Goal: Task Accomplishment & Management: Manage account settings

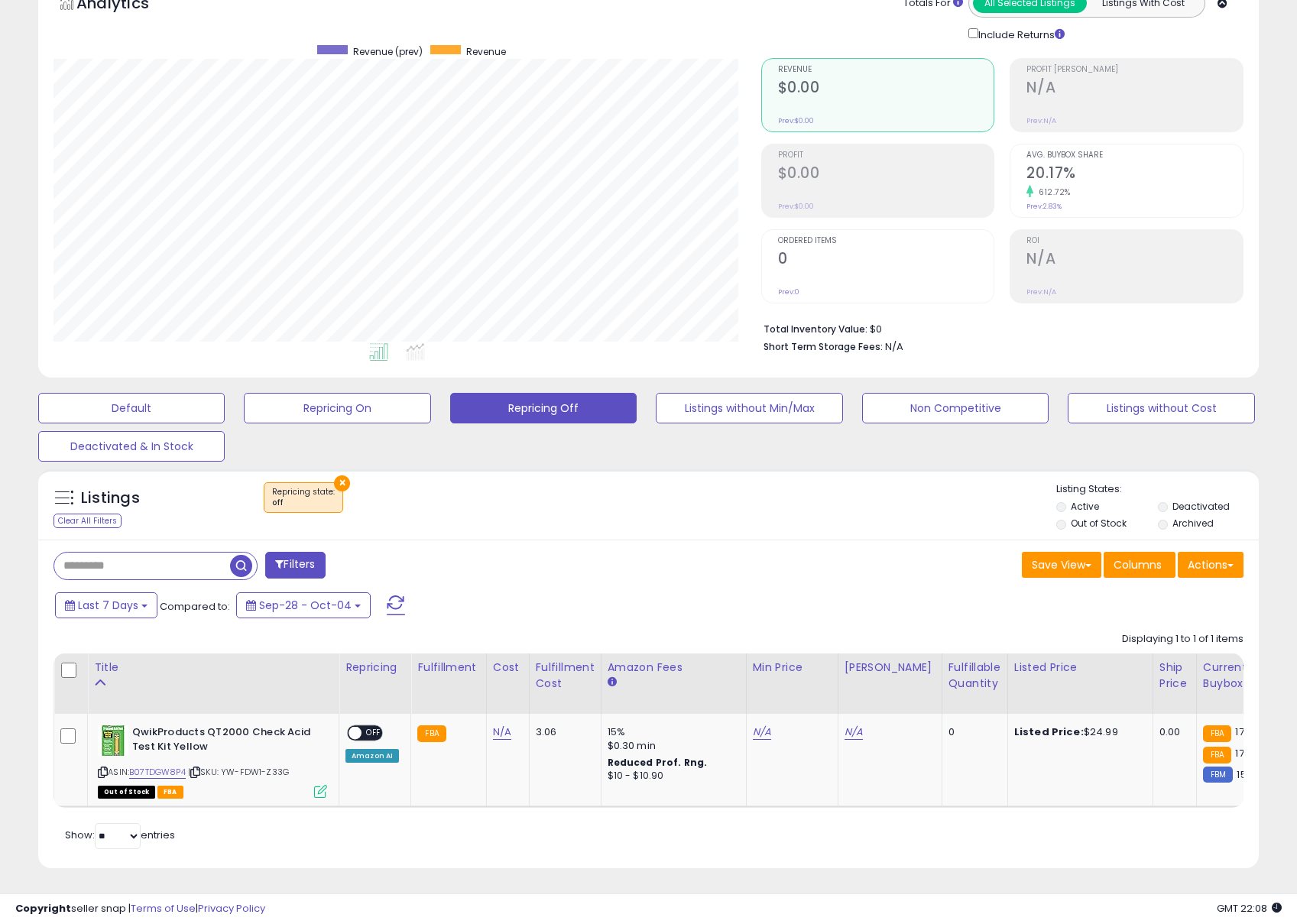
scroll to position [101, 0]
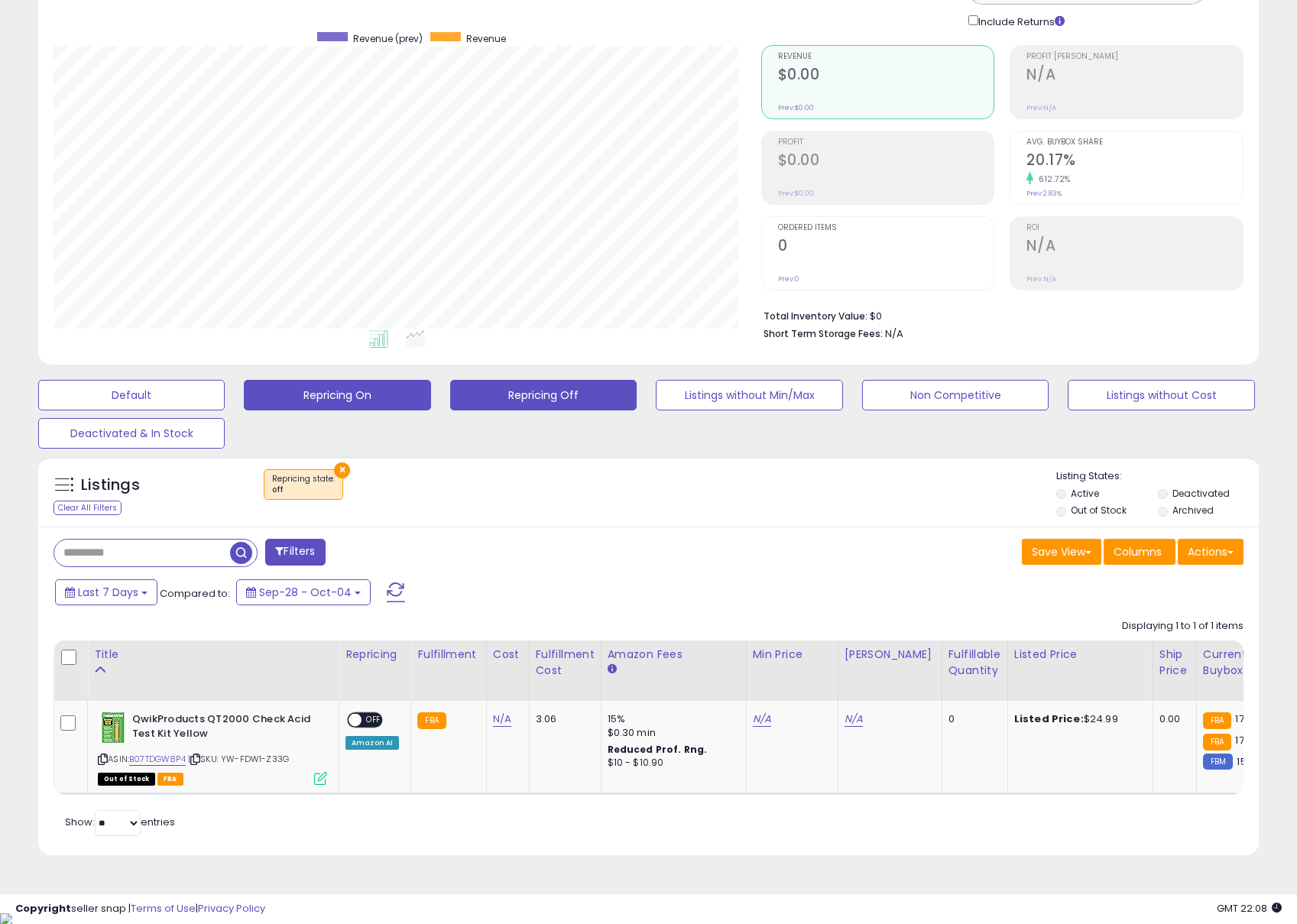
click at [341, 393] on button "Repricing On" at bounding box center [337, 395] width 186 height 31
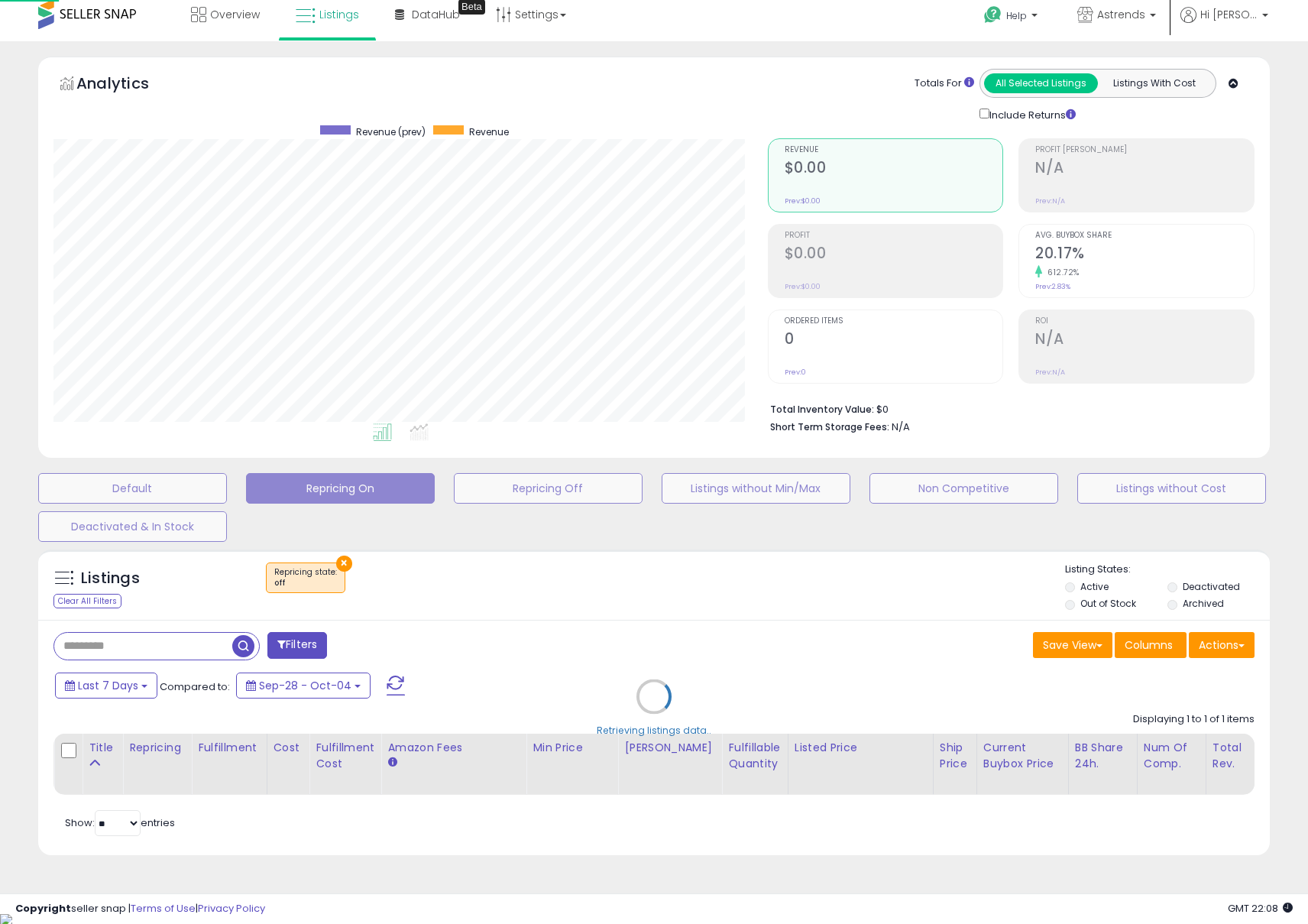
scroll to position [763764, 763436]
select select "**"
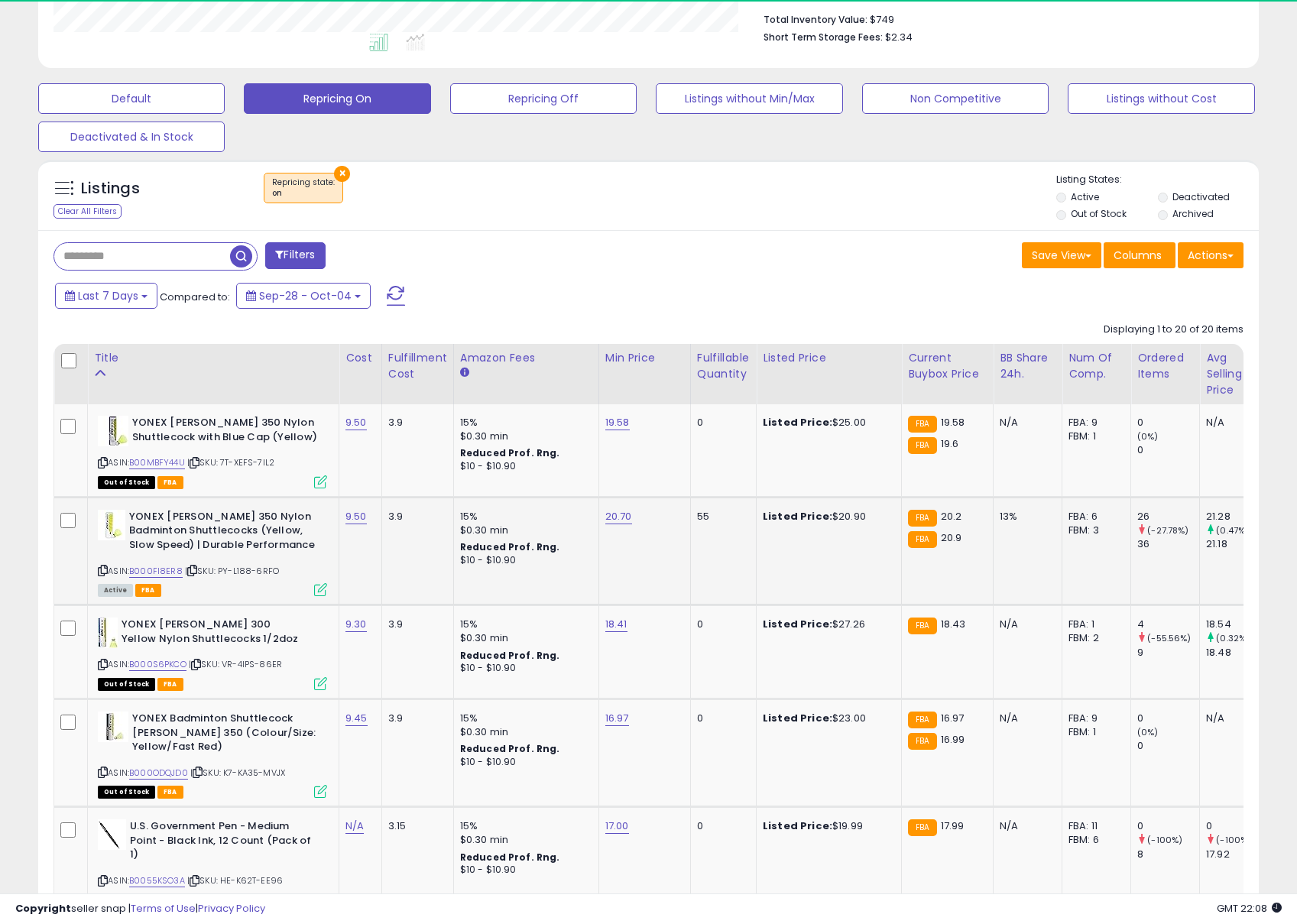
scroll to position [313, 708]
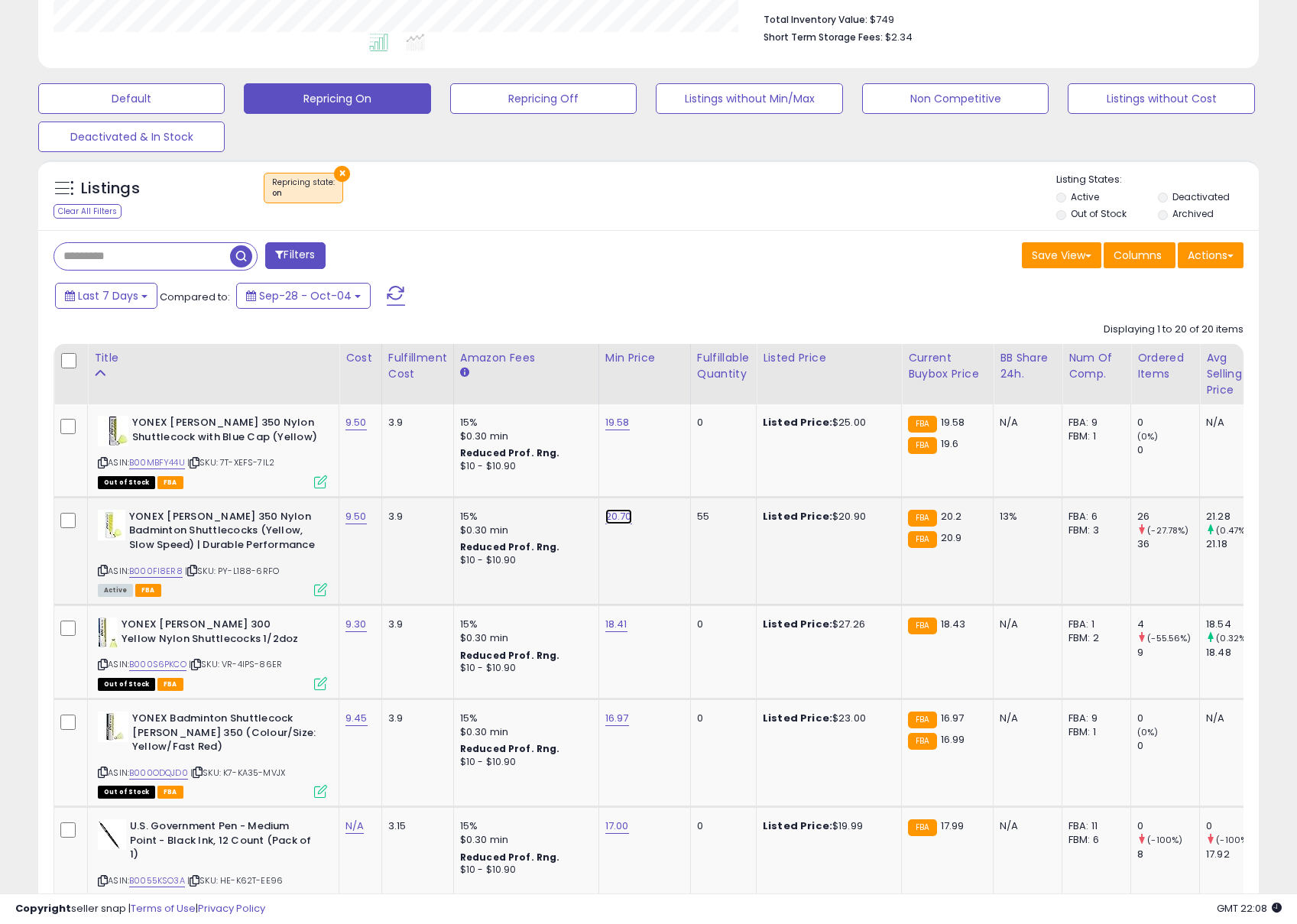
click at [614, 519] on link "20.70" at bounding box center [619, 517] width 27 height 15
type input "*****"
click button "submit" at bounding box center [667, 477] width 26 height 23
click at [618, 523] on link "20.35" at bounding box center [619, 517] width 28 height 15
type input "*****"
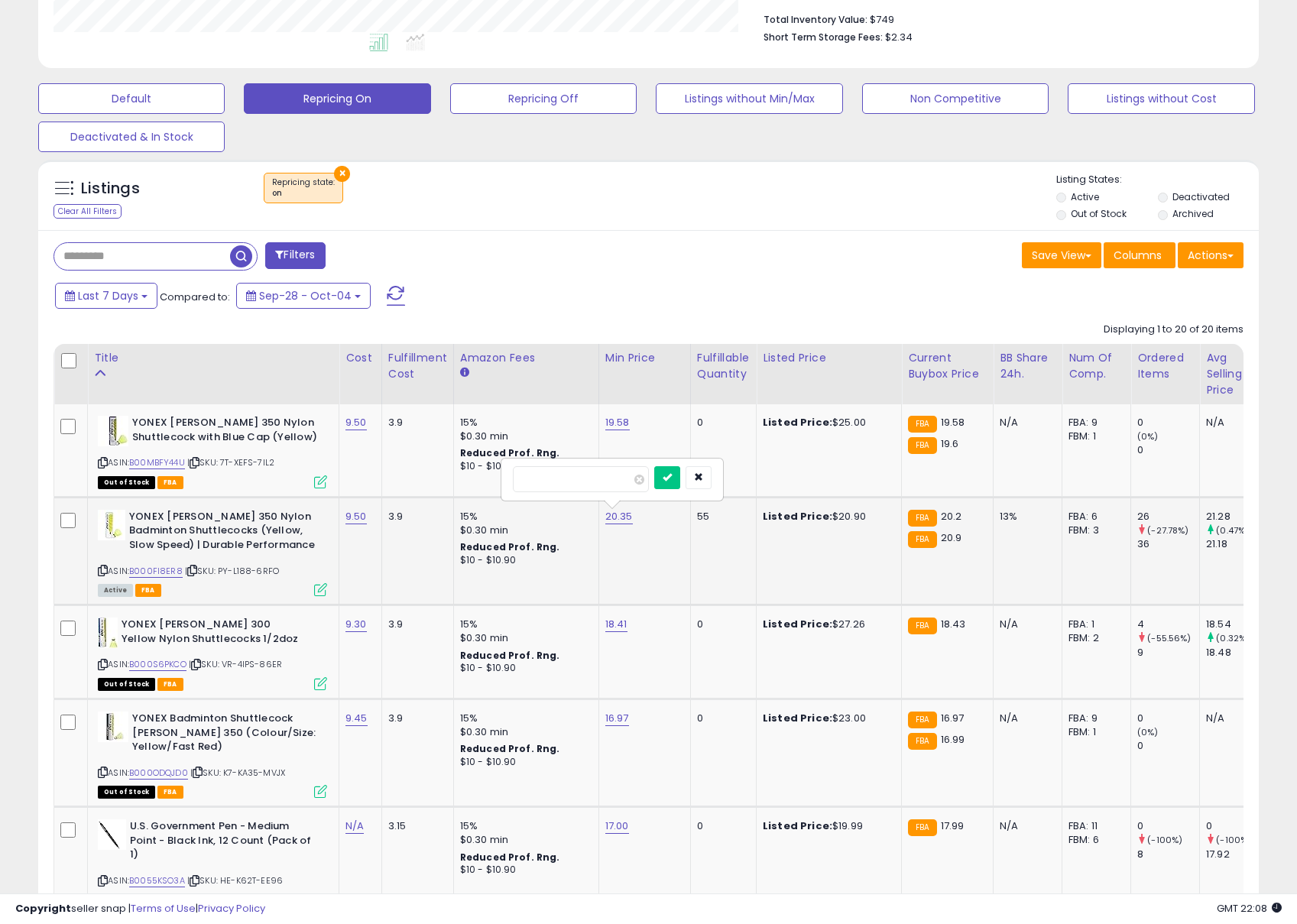
click button "submit" at bounding box center [667, 477] width 26 height 23
click at [106, 573] on icon at bounding box center [102, 570] width 10 height 9
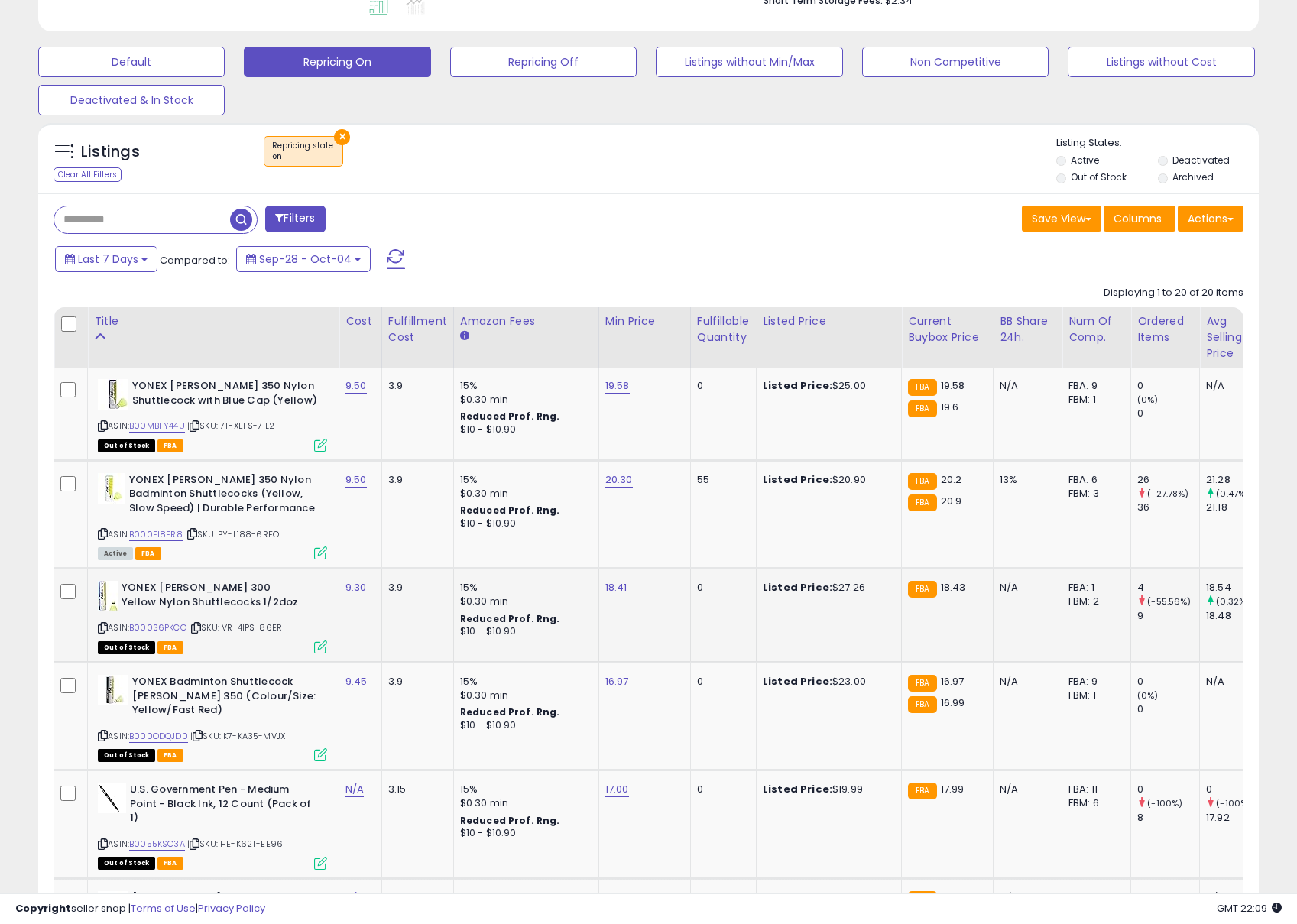
scroll to position [438, 0]
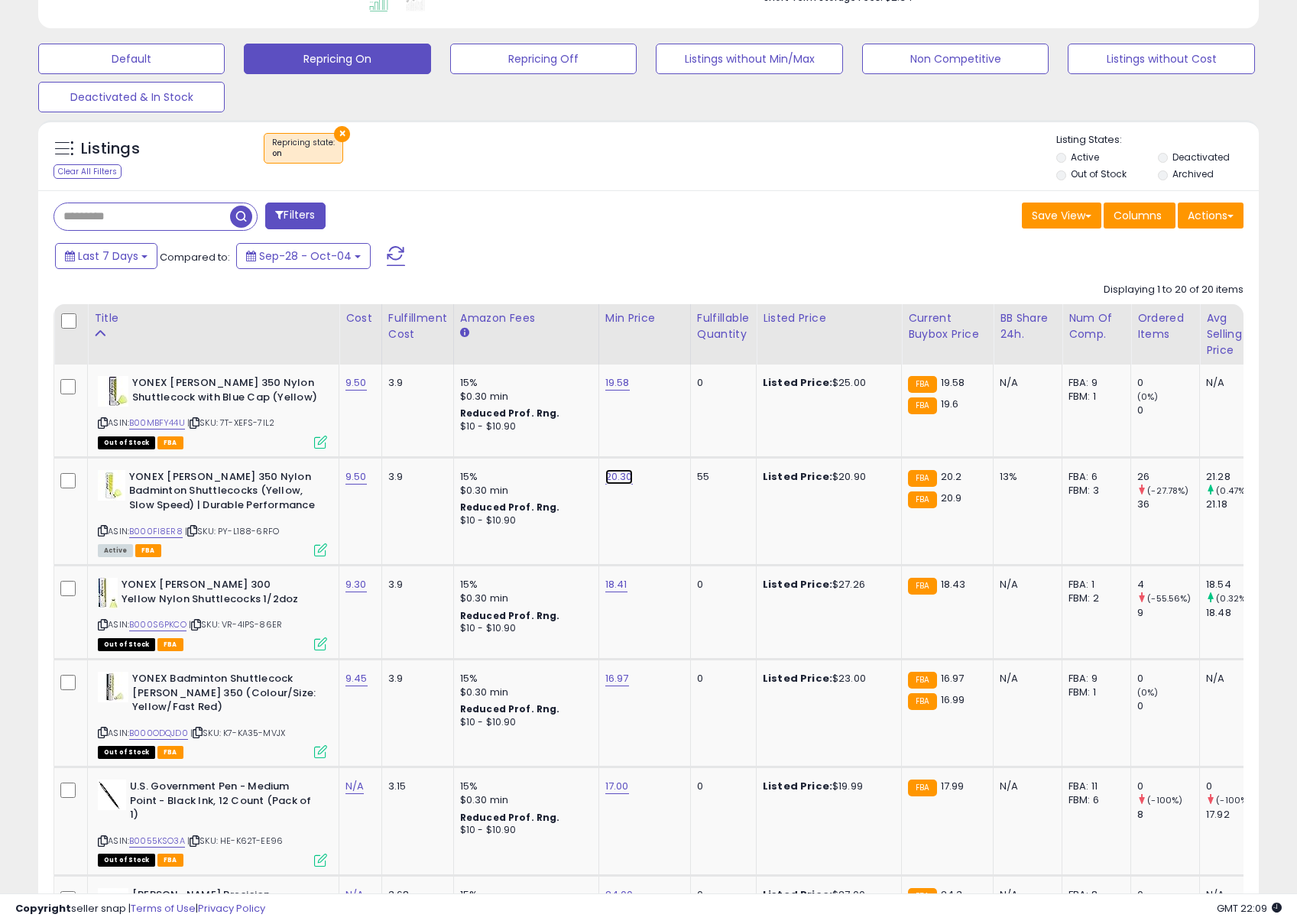
click at [623, 481] on link "20.30" at bounding box center [619, 476] width 28 height 15
type input "*****"
click button "submit" at bounding box center [667, 438] width 26 height 23
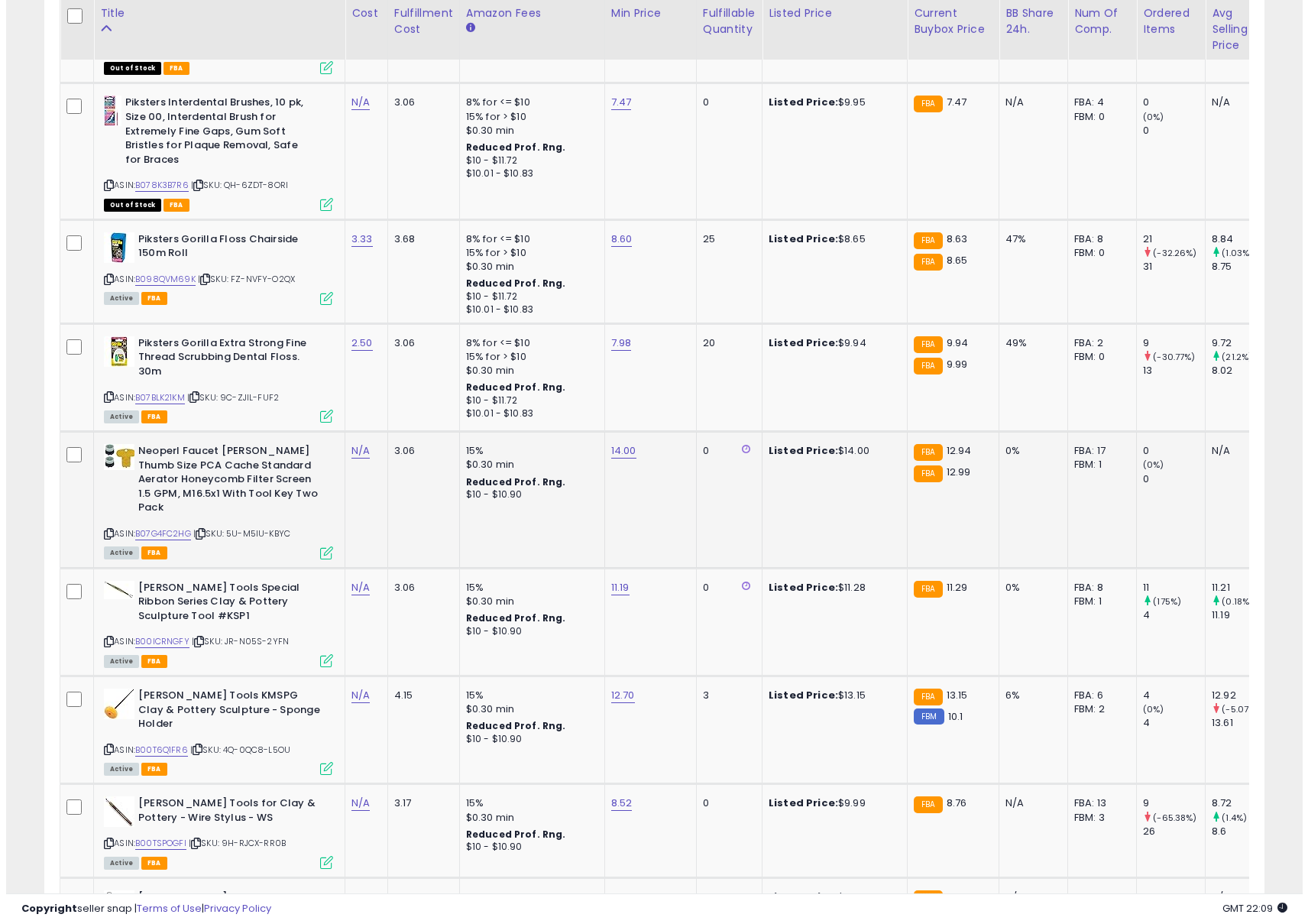
scroll to position [1524, 0]
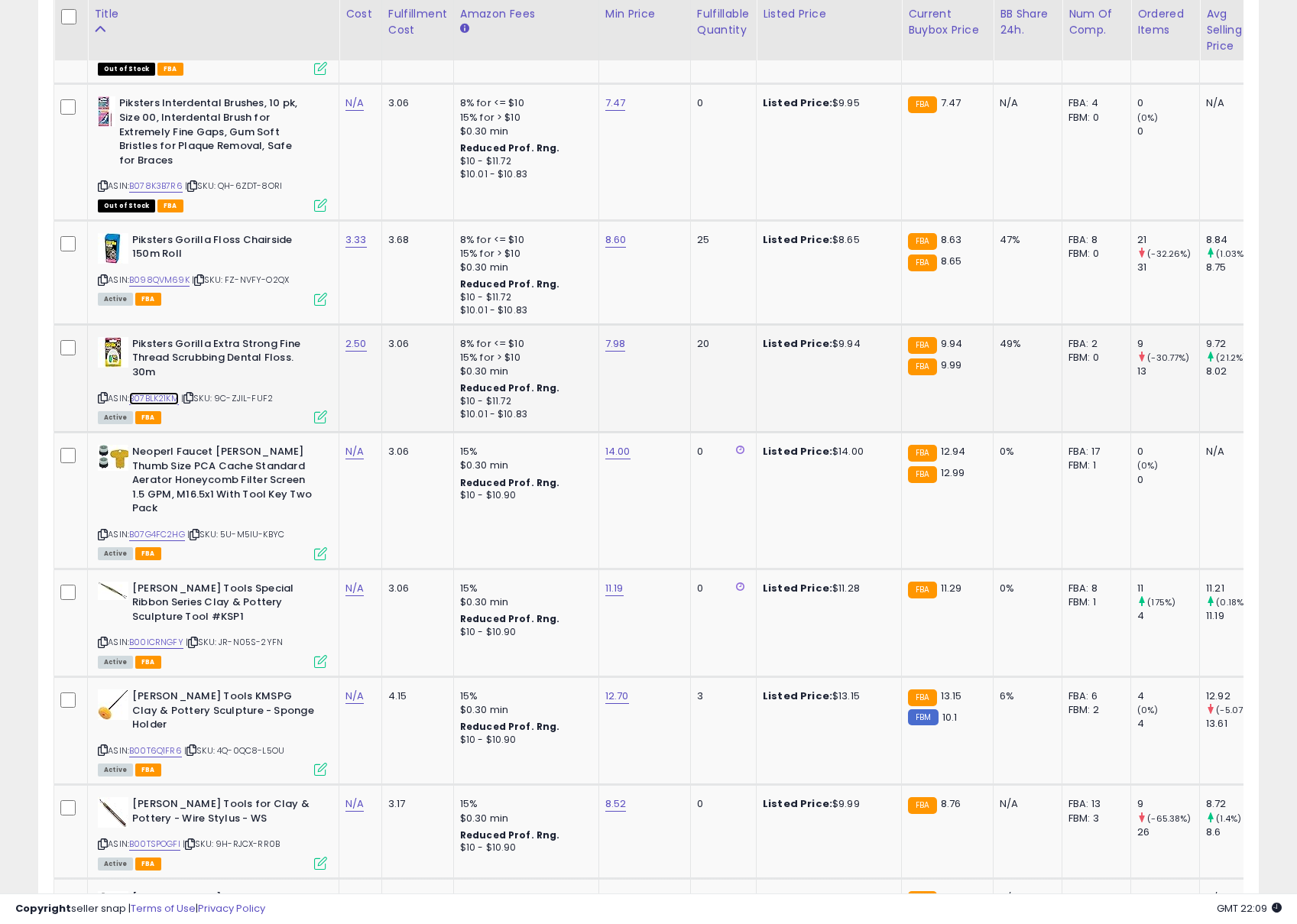
click at [146, 392] on link "B07BLK21KM" at bounding box center [153, 397] width 49 height 13
click at [319, 410] on icon at bounding box center [320, 416] width 13 height 13
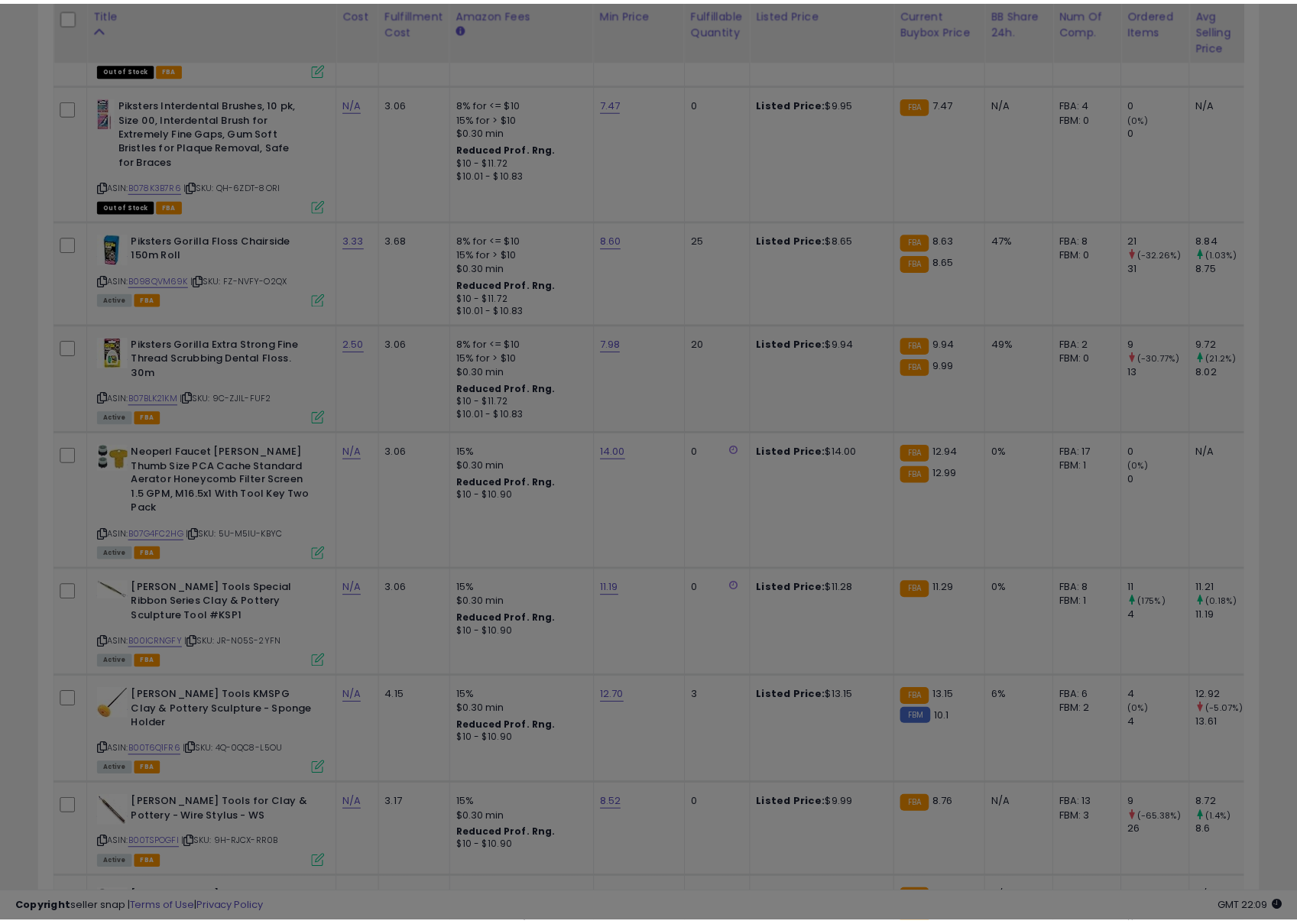
scroll to position [313, 714]
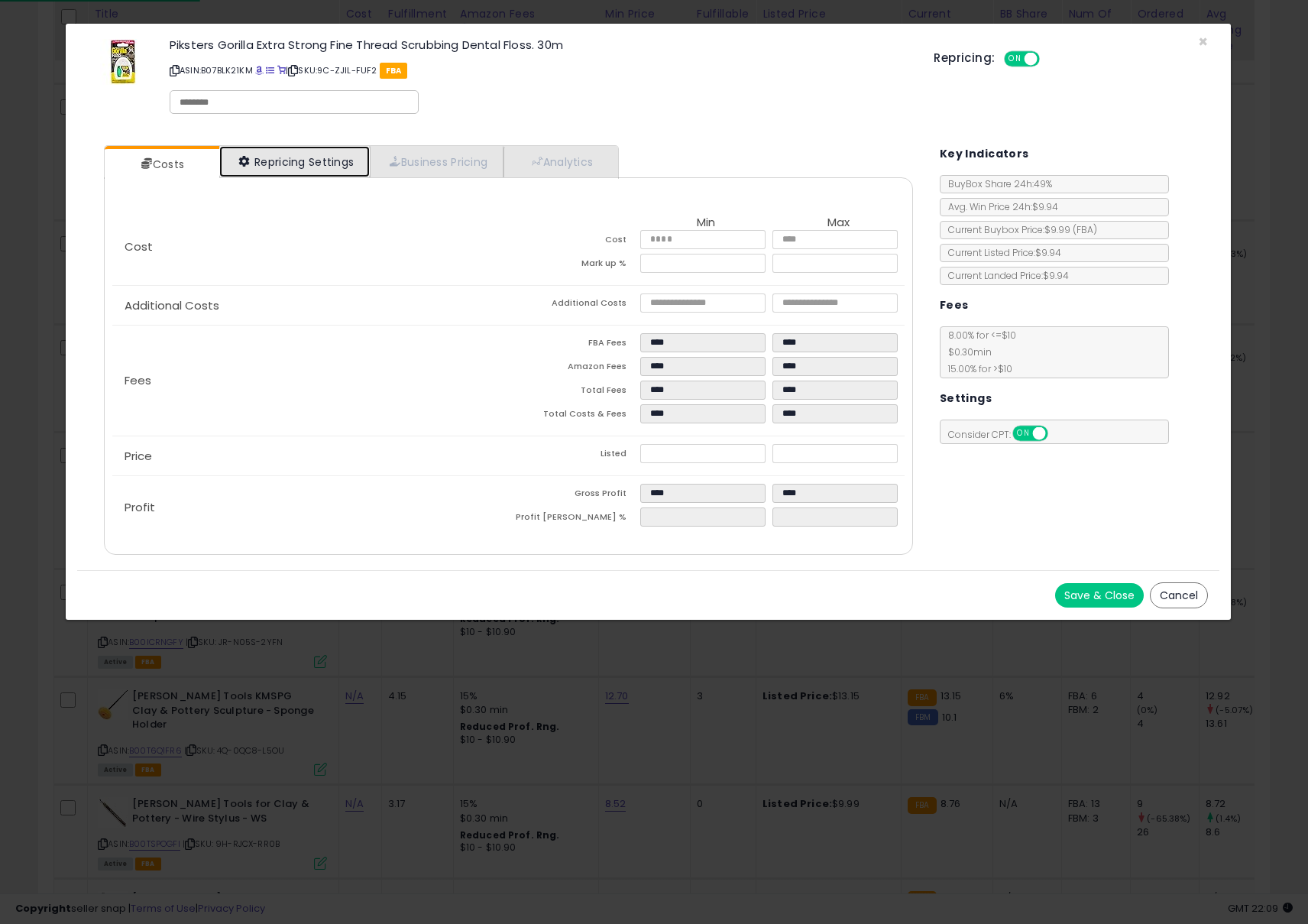
click at [269, 166] on link "Repricing Settings" at bounding box center [294, 161] width 151 height 31
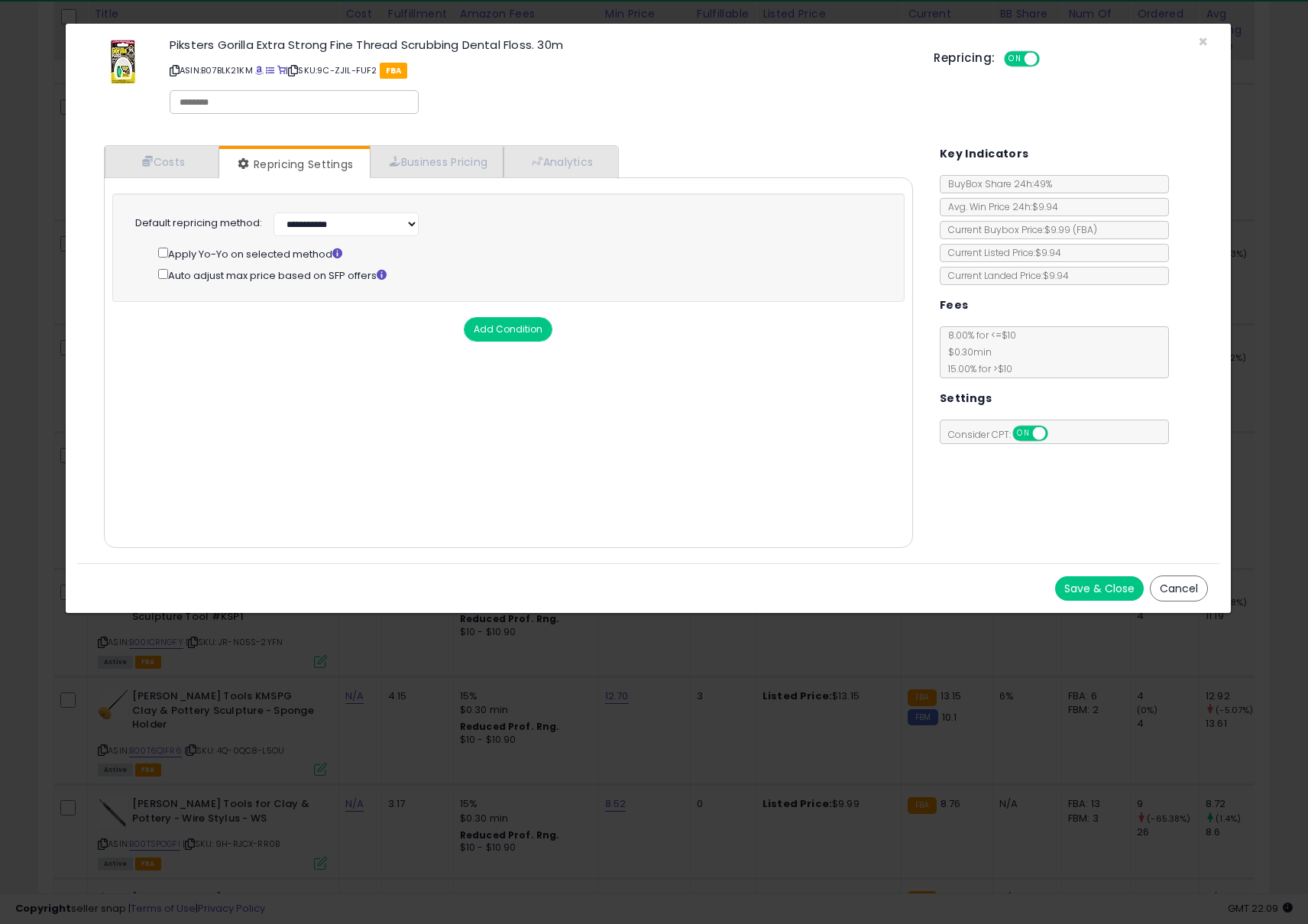
click at [426, 623] on div "× Close Piksters Gorilla Extra Strong Fine Thread Scrubbing Dental Floss. 30m A…" at bounding box center [654, 462] width 1308 height 924
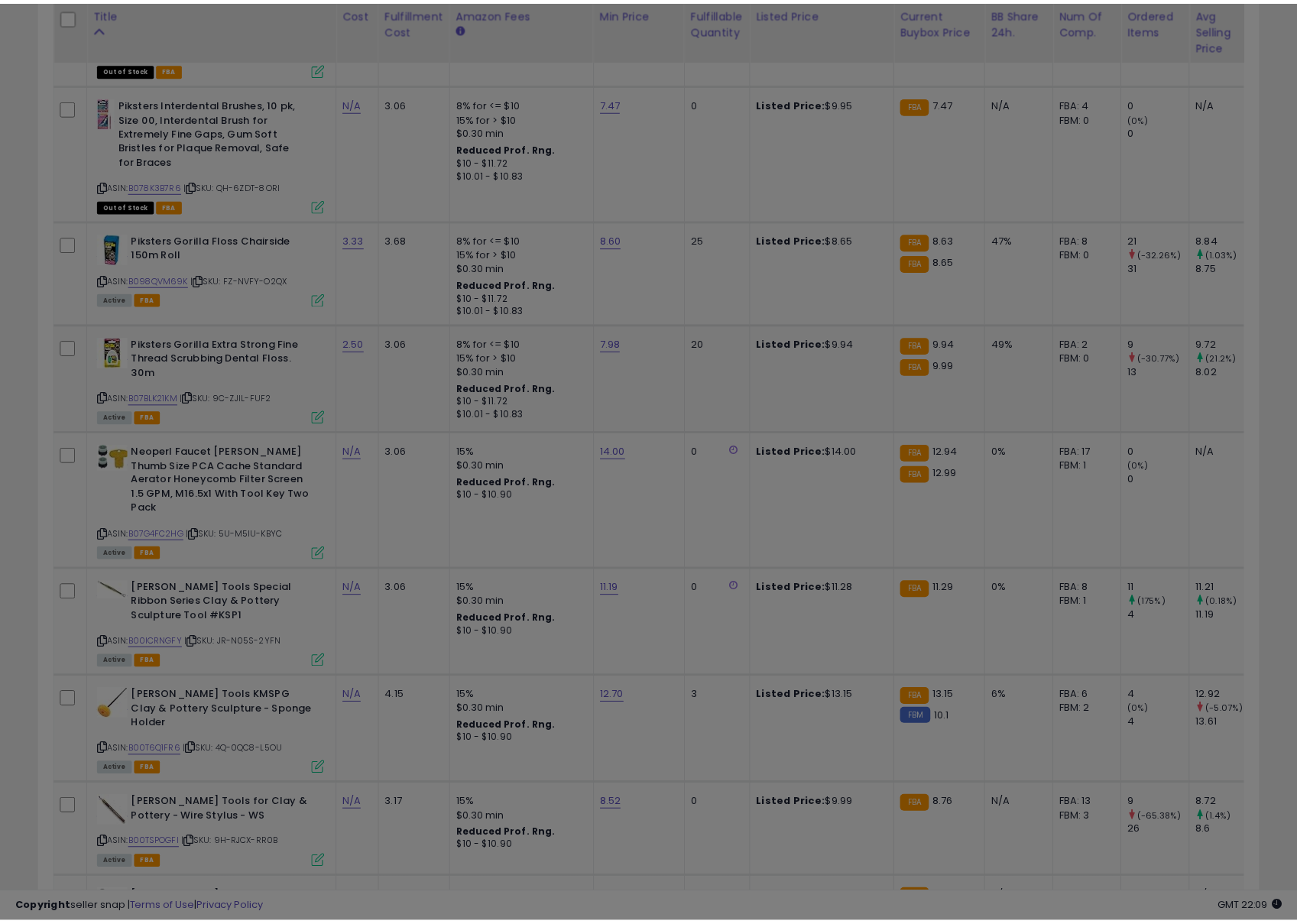
scroll to position [313, 708]
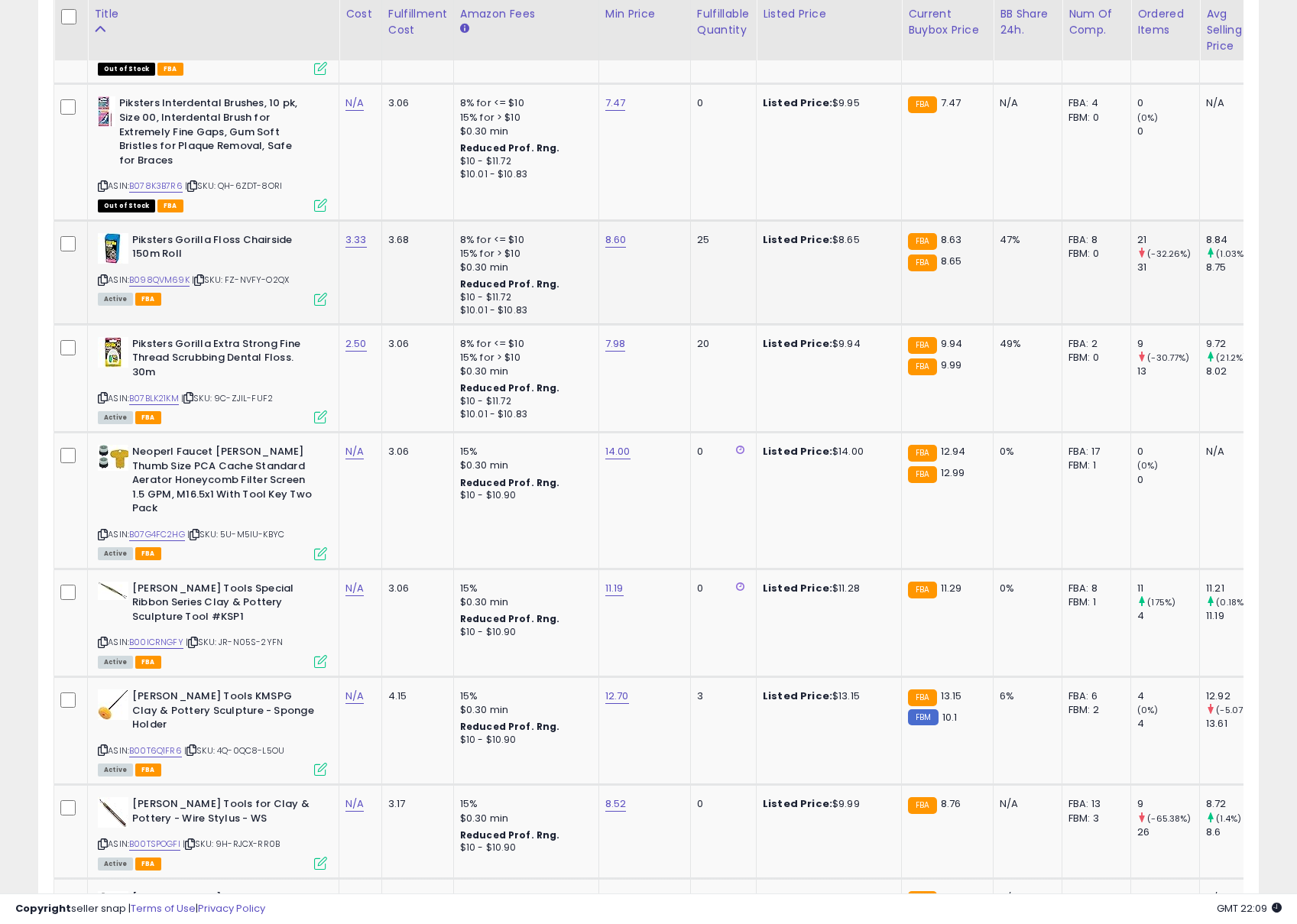
click at [319, 292] on icon at bounding box center [320, 298] width 13 height 13
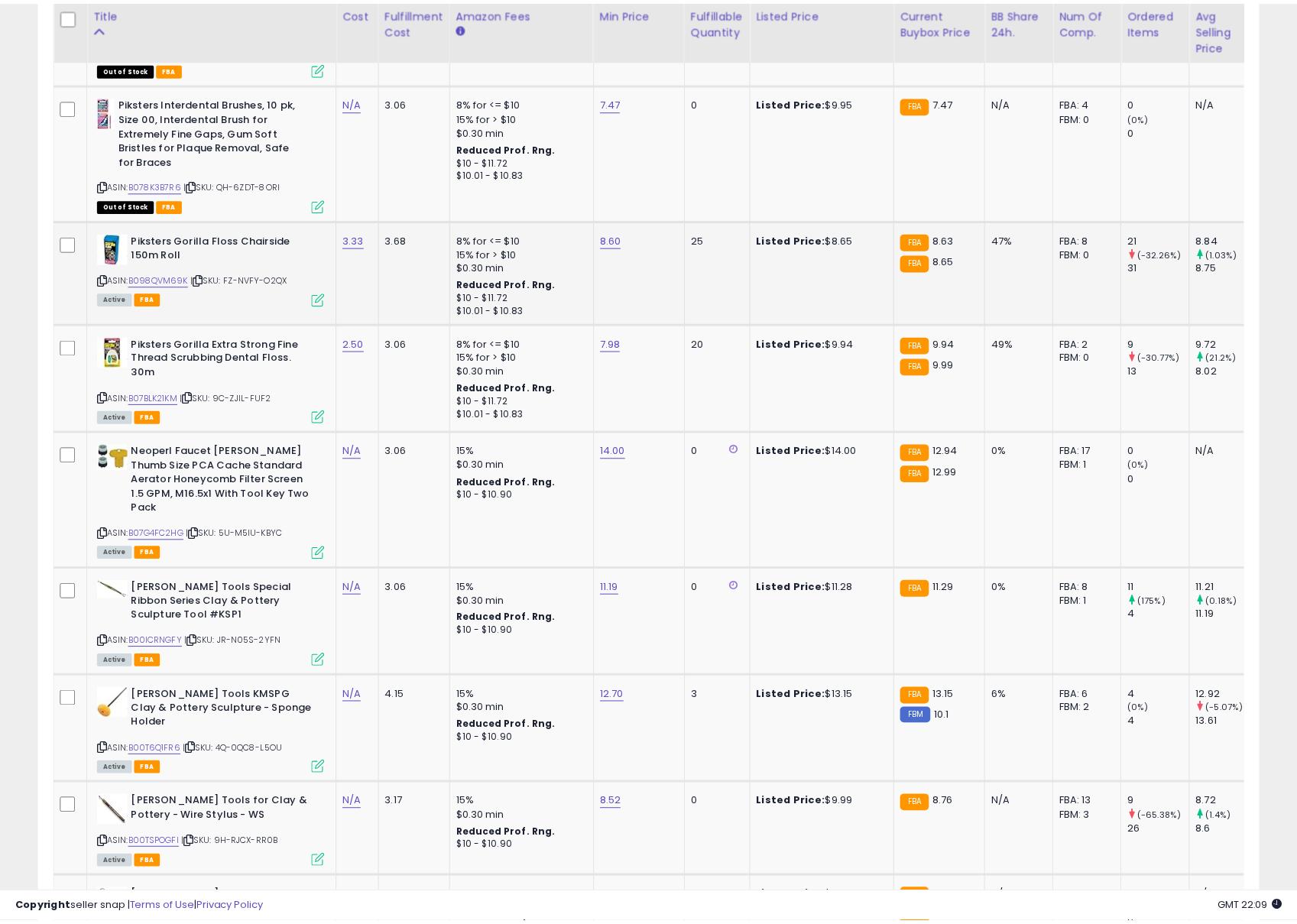
scroll to position [313, 714]
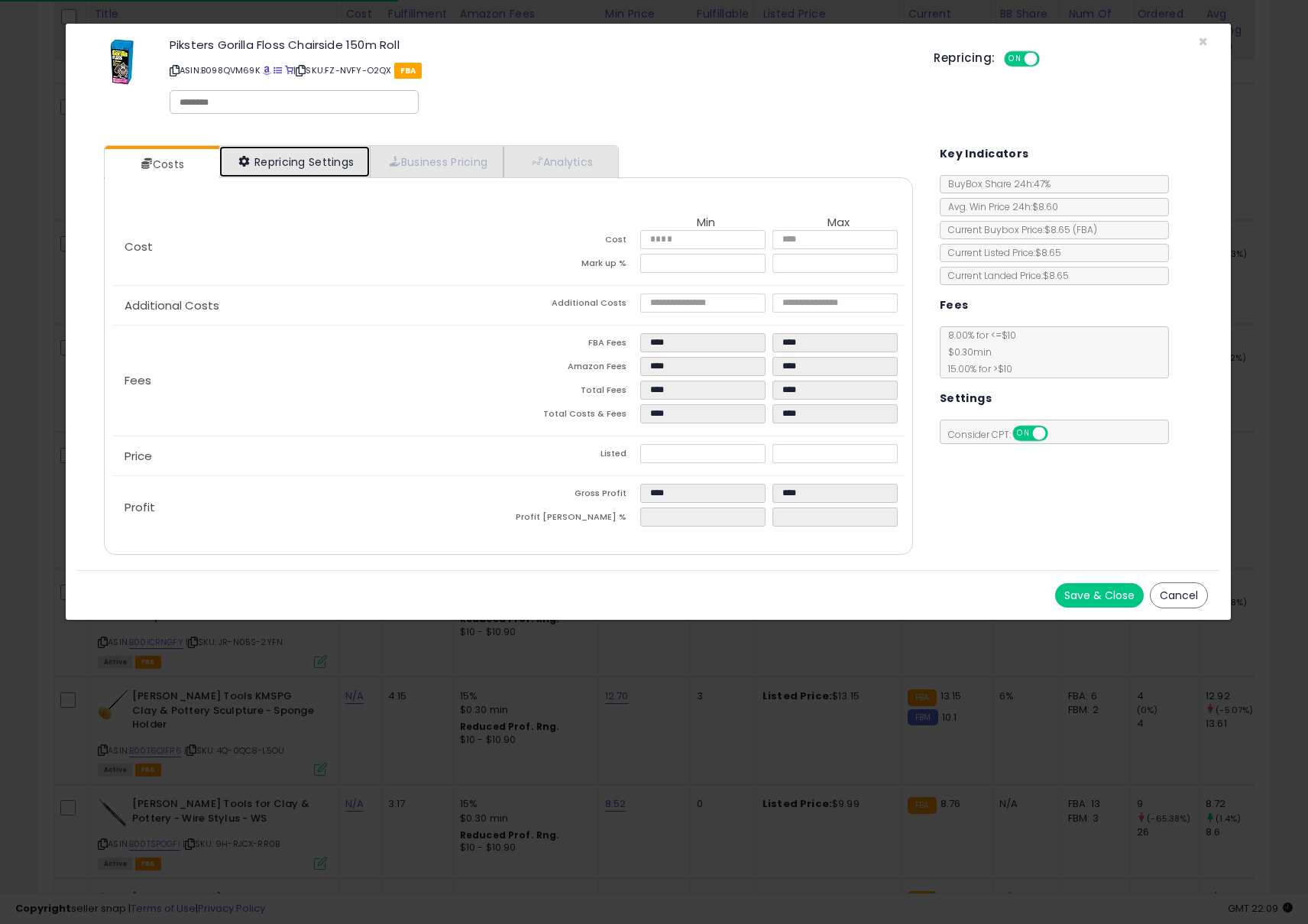
click at [283, 167] on link "Repricing Settings" at bounding box center [294, 161] width 151 height 31
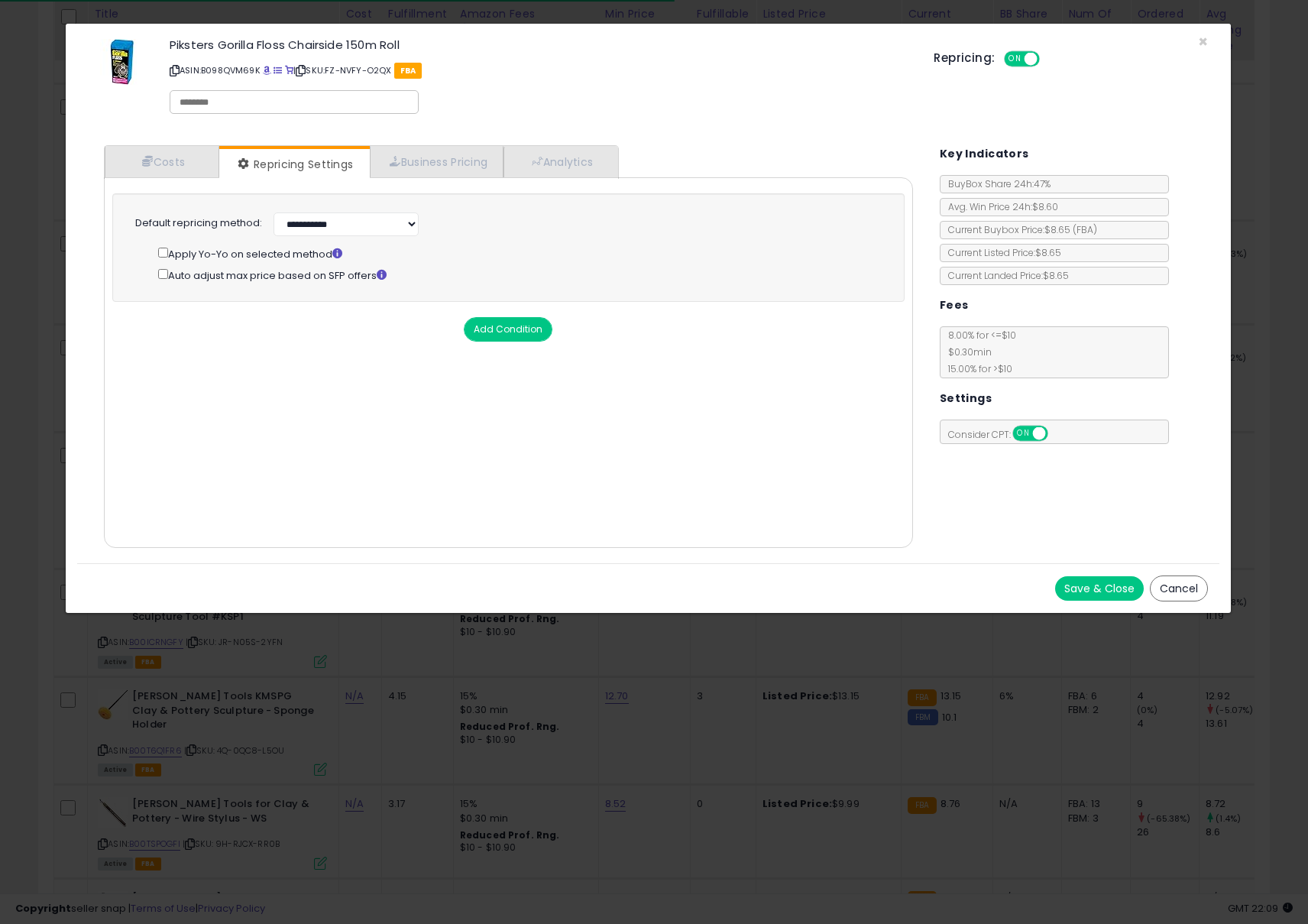
click at [610, 655] on div "× Close Piksters Gorilla Floss Chairside 150m Roll ASIN: B098QVM69K | SKU: FZ-N…" at bounding box center [654, 462] width 1308 height 924
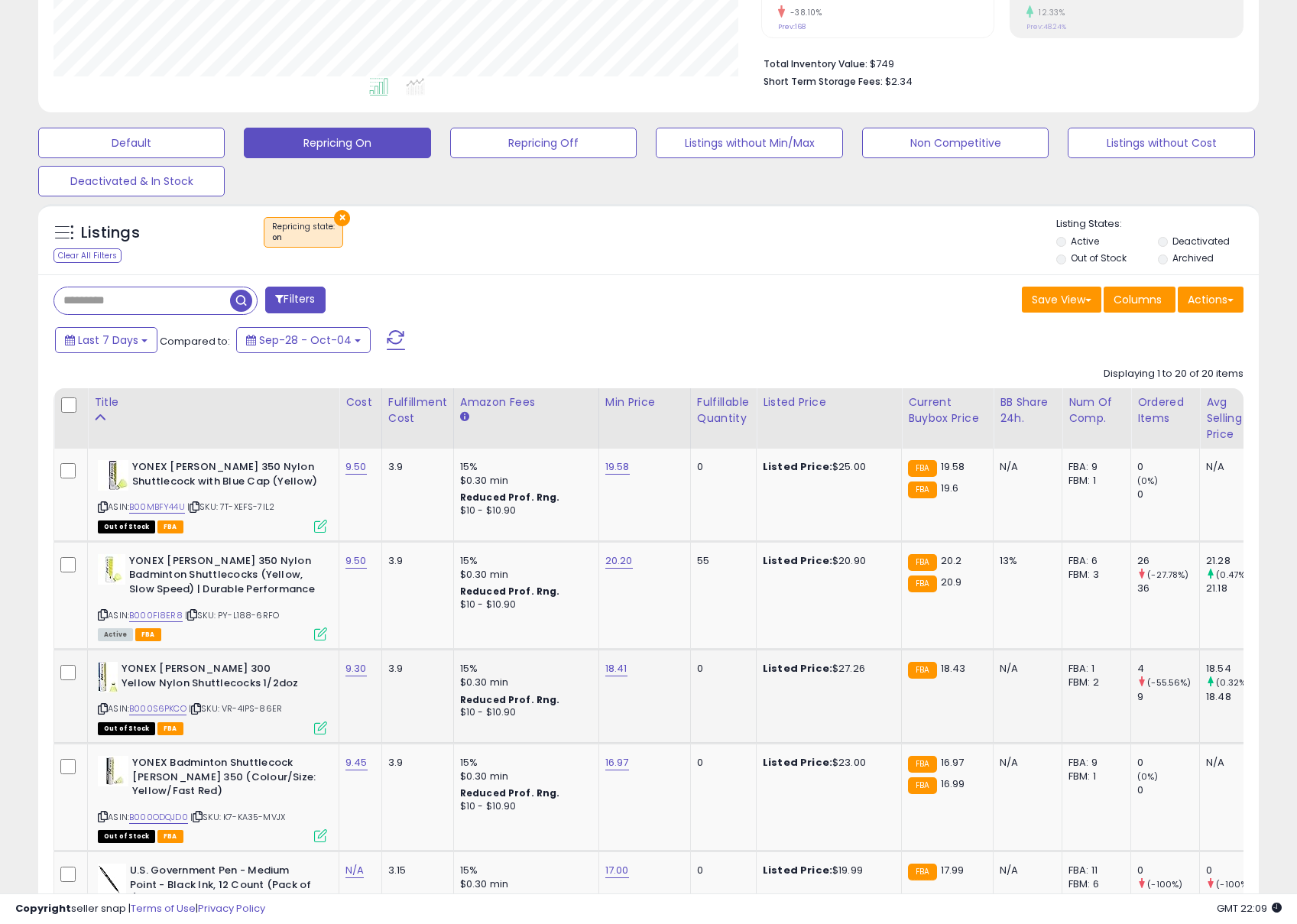
scroll to position [0, 0]
